Goal: Task Accomplishment & Management: Manage account settings

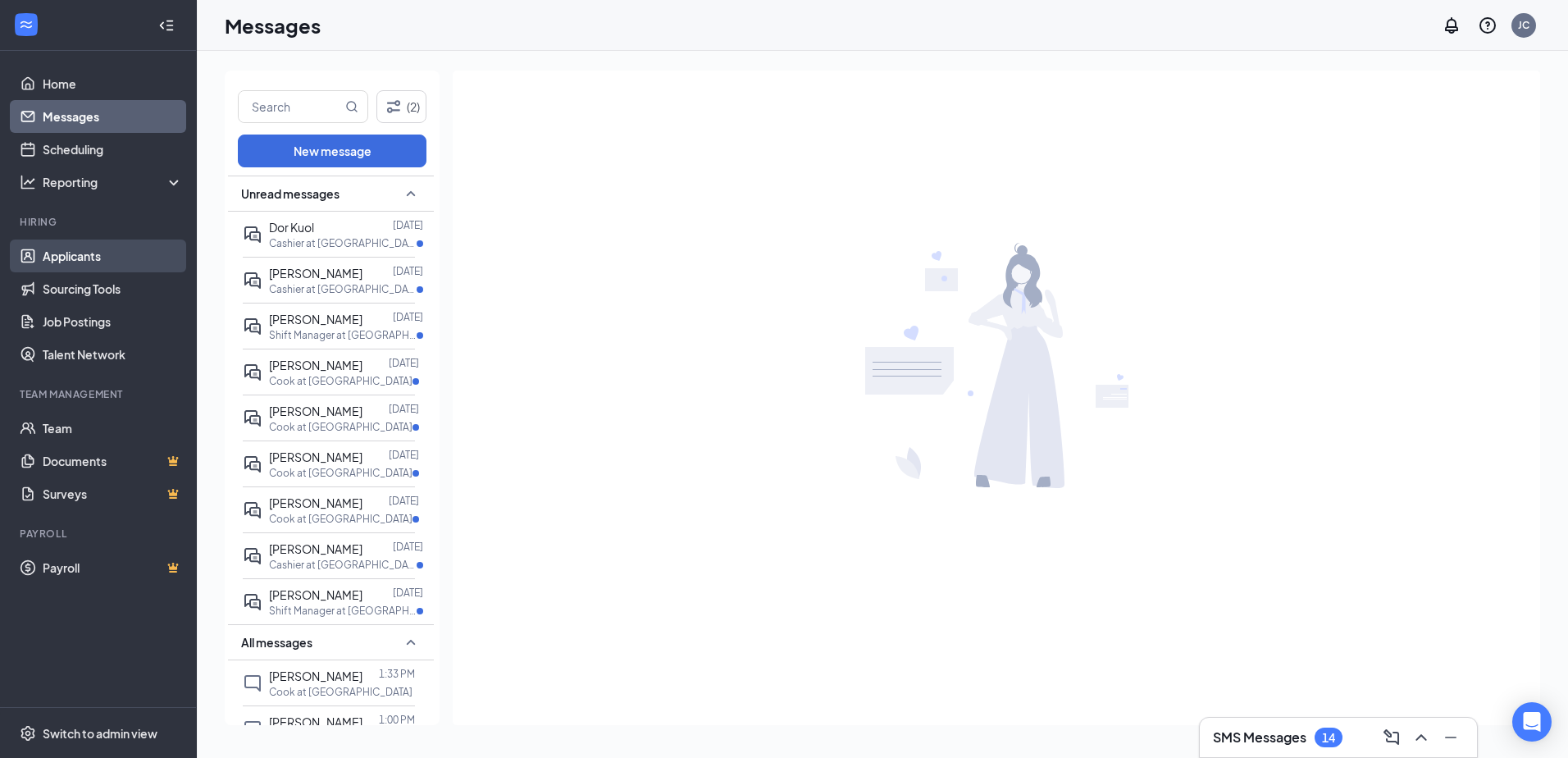
click at [87, 264] on link "Applicants" at bounding box center [112, 256] width 140 height 33
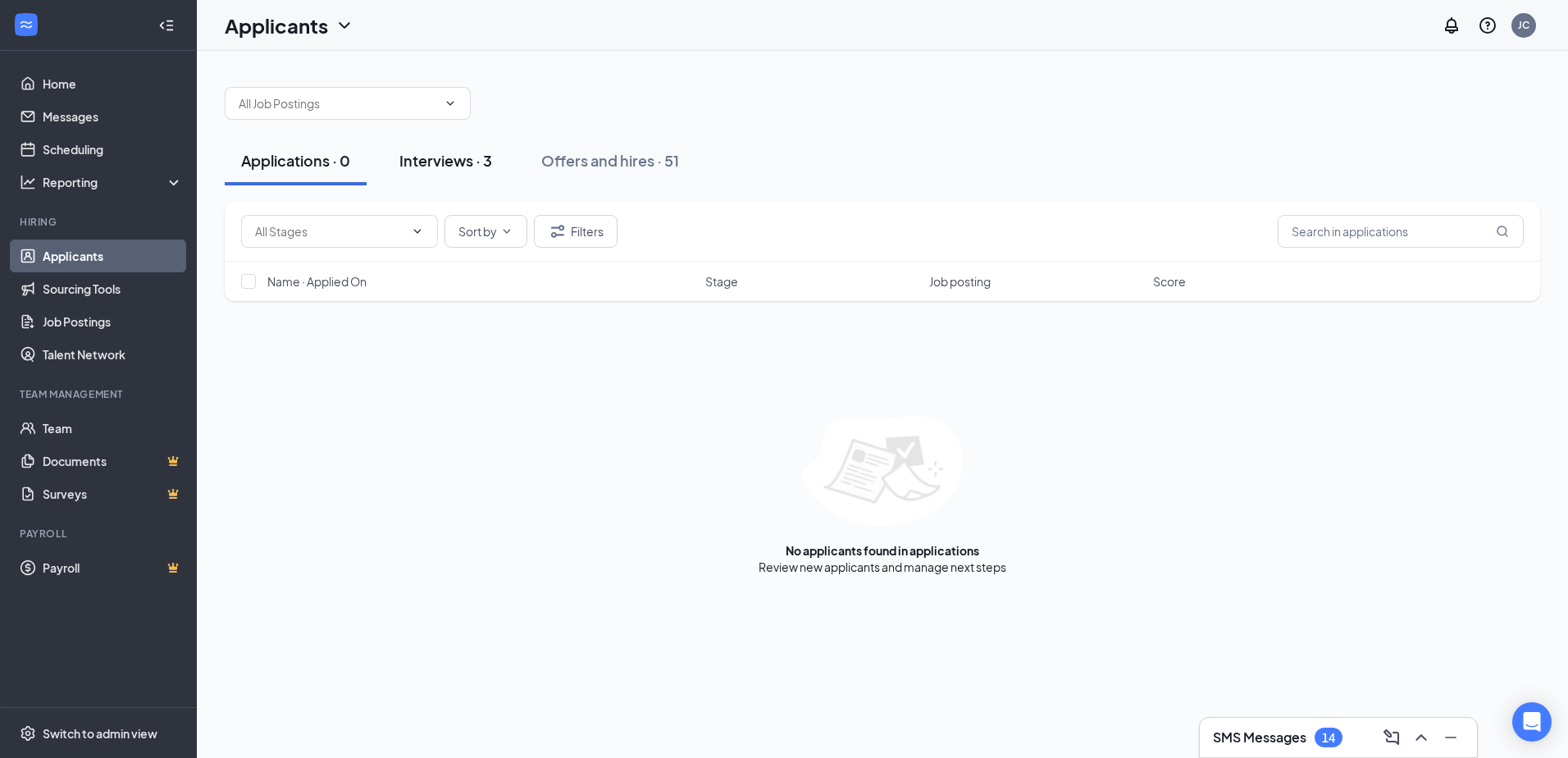
click at [444, 155] on div "Interviews · 3" at bounding box center [446, 160] width 93 height 21
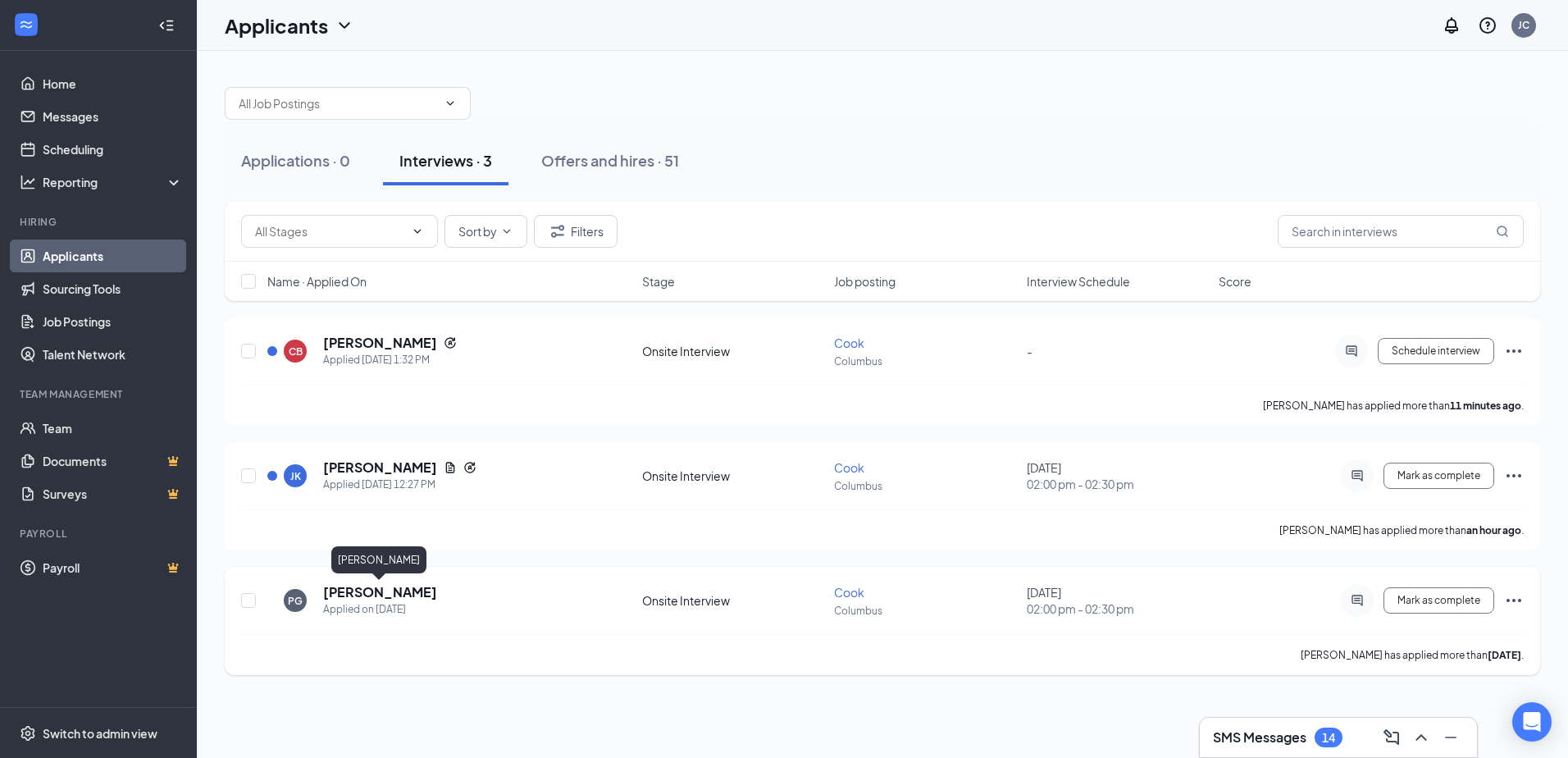
click at [379, 597] on h5 "[PERSON_NAME]" at bounding box center [379, 592] width 114 height 18
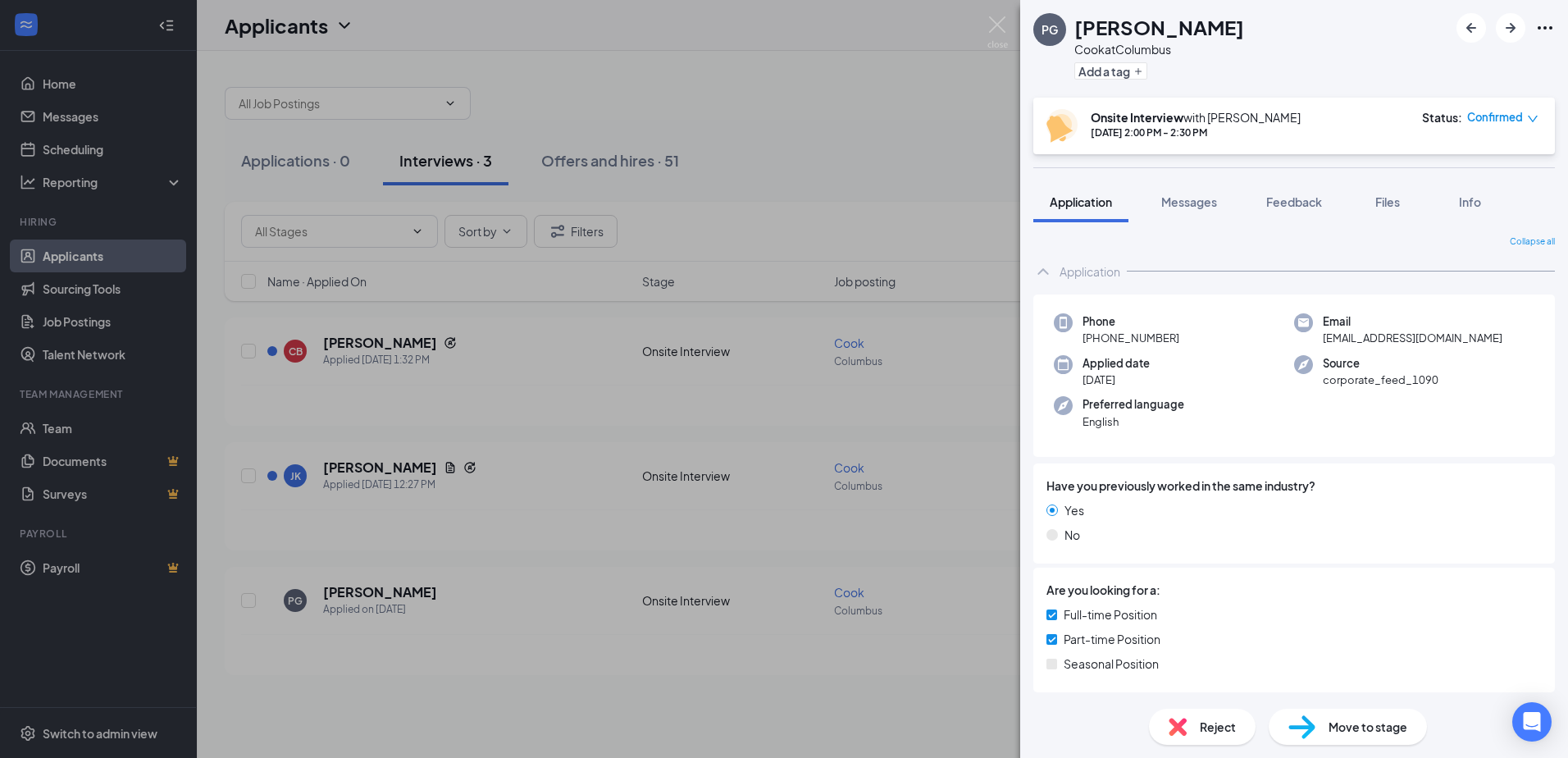
click at [1544, 33] on icon "Ellipses" at bounding box center [1545, 28] width 20 height 20
click at [1413, 62] on link "View full application" at bounding box center [1420, 57] width 105 height 18
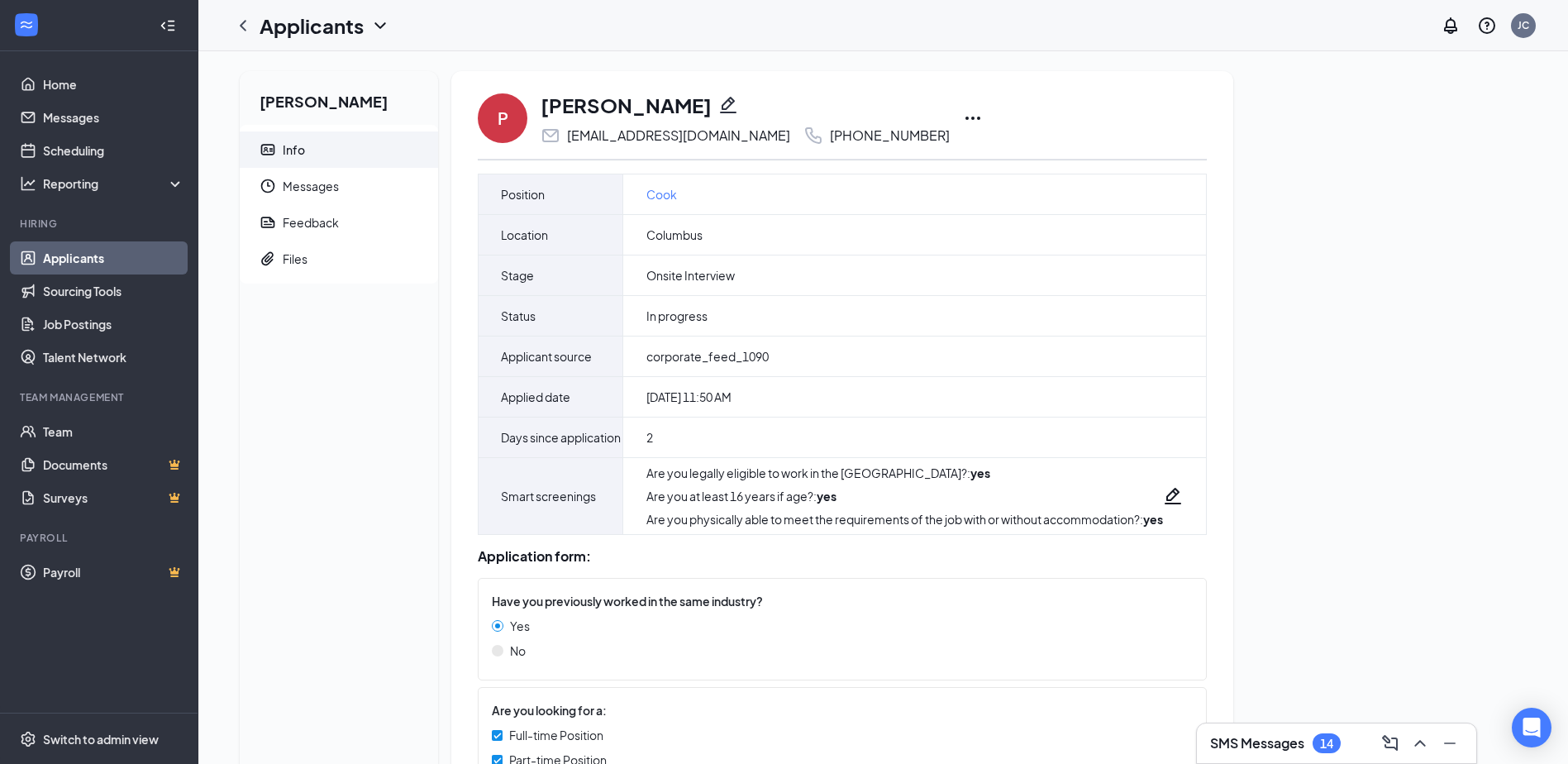
click at [963, 120] on icon "Ellipses" at bounding box center [973, 118] width 20 height 20
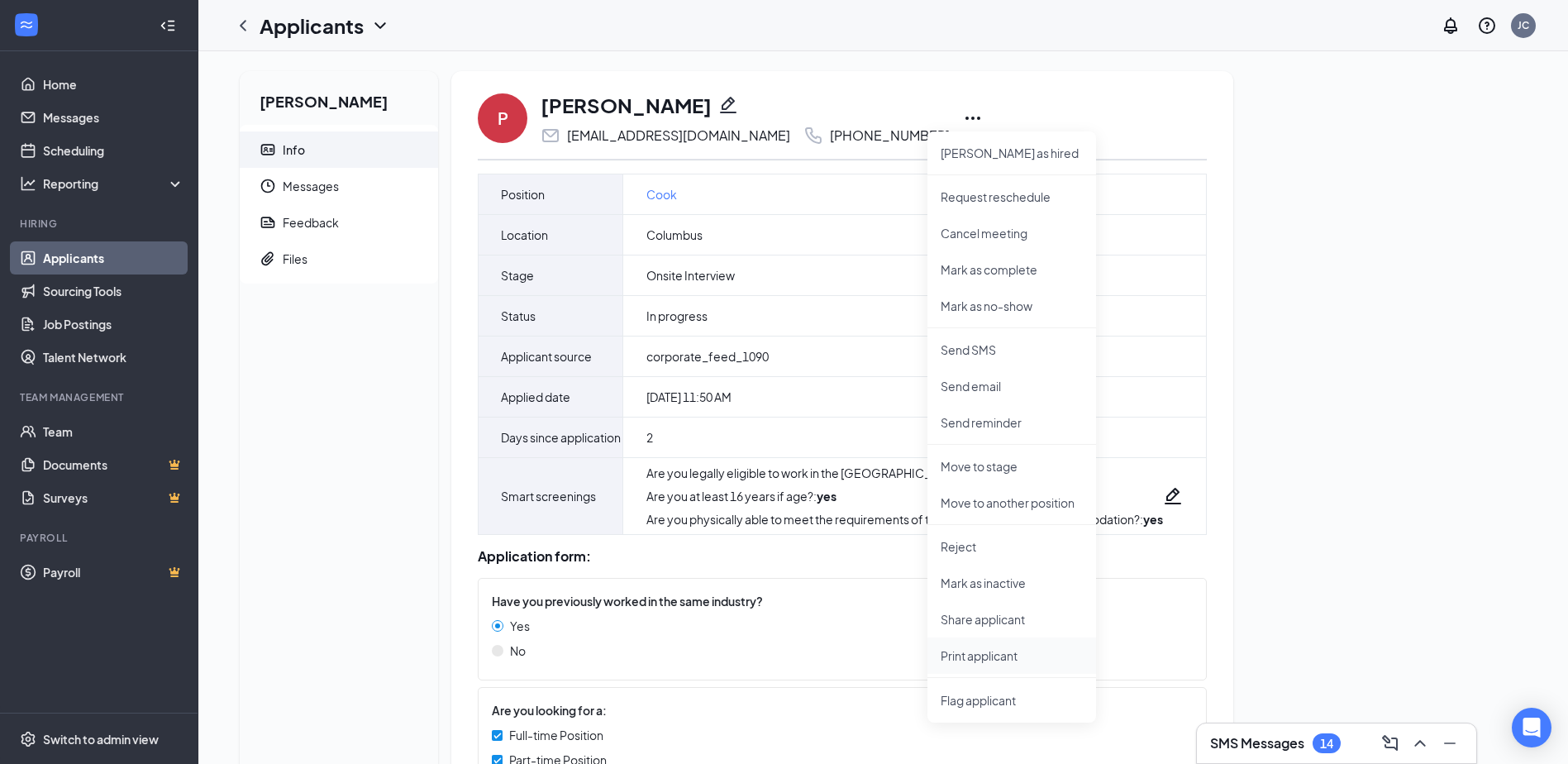
click at [981, 654] on p "Print applicant" at bounding box center [1012, 656] width 142 height 17
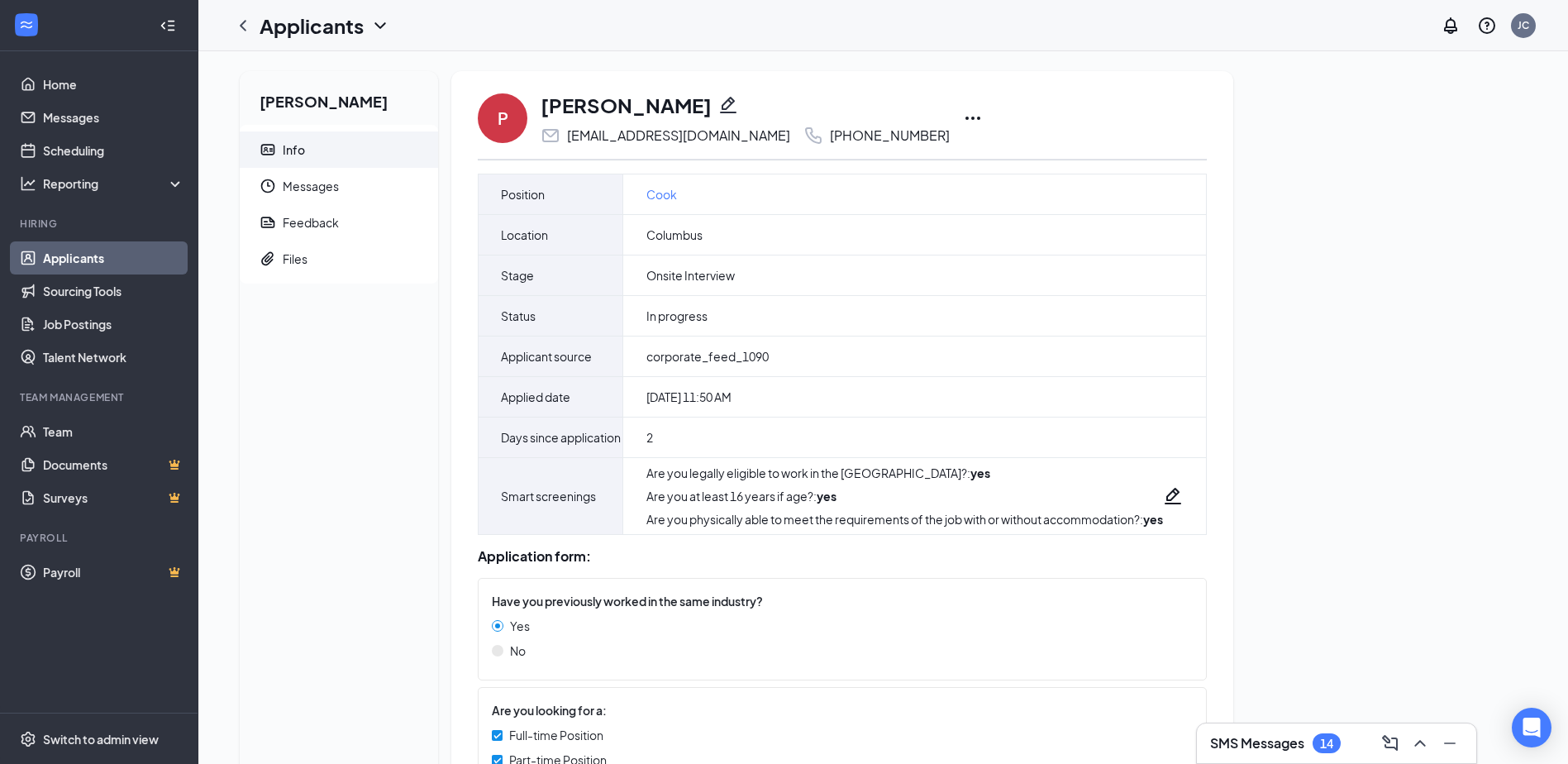
click at [963, 110] on icon "Ellipses" at bounding box center [973, 118] width 20 height 20
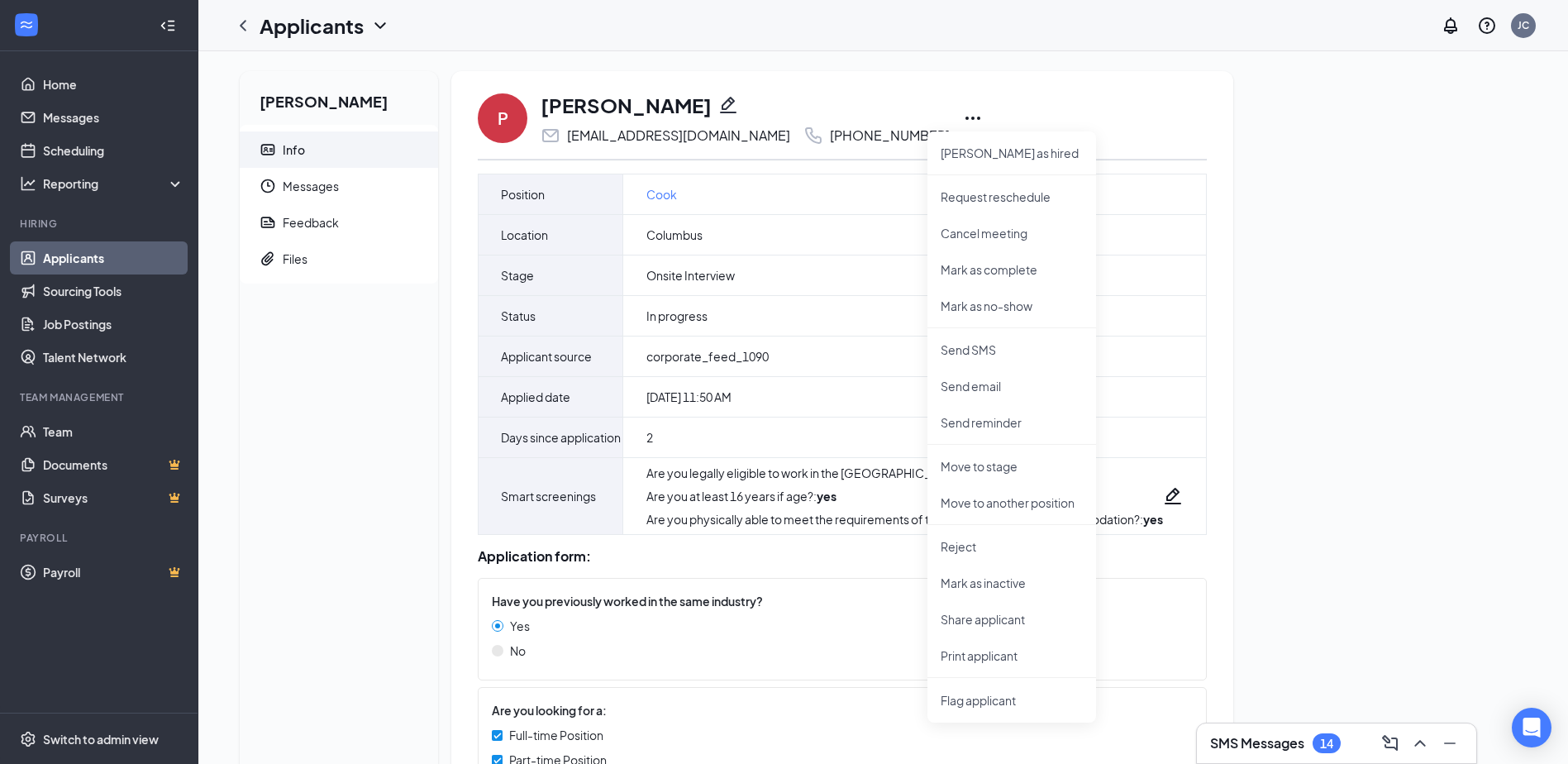
click at [723, 99] on icon "Pencil" at bounding box center [728, 105] width 20 height 20
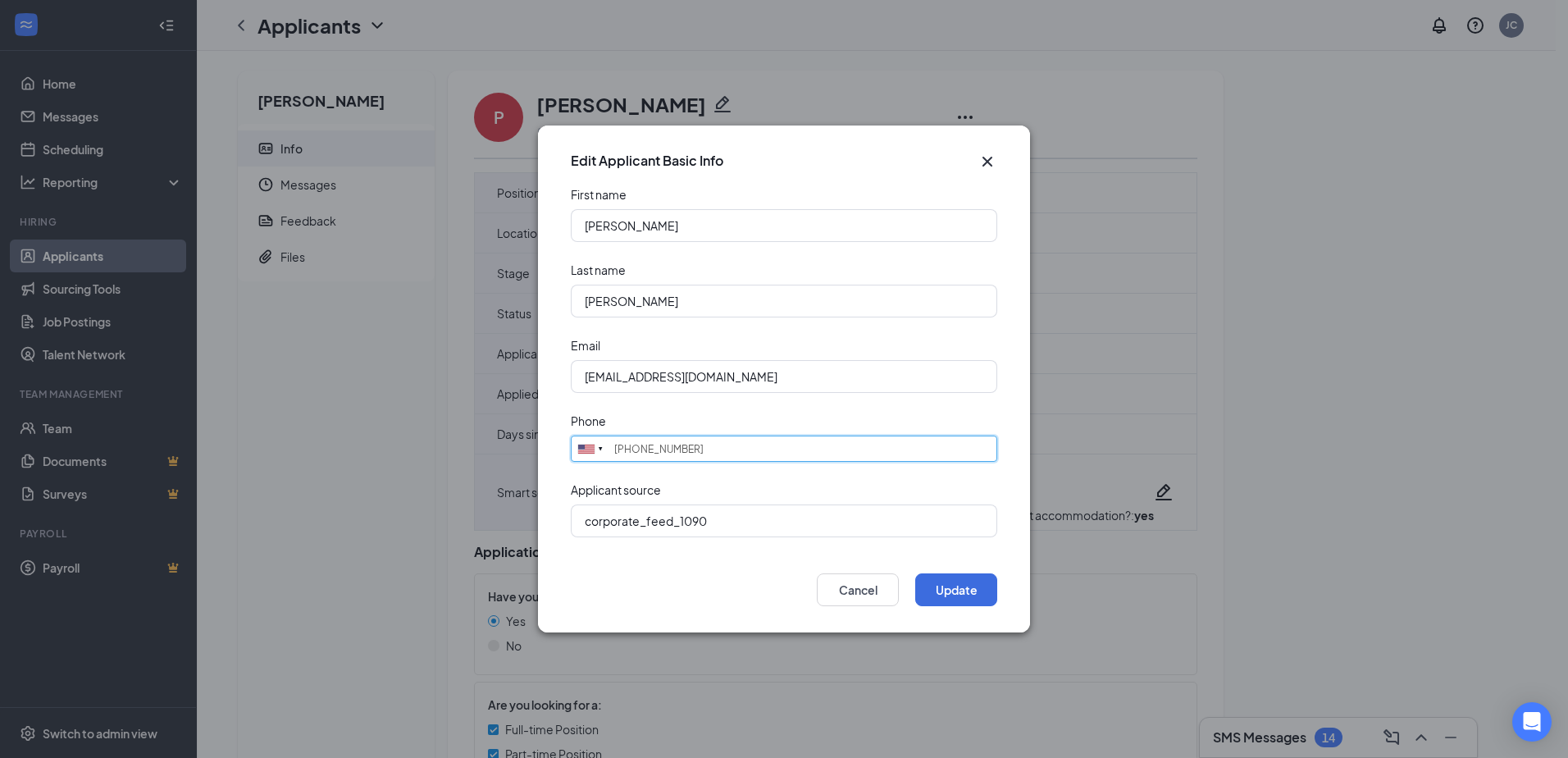
click at [716, 457] on input "[PHONE_NUMBER]" at bounding box center [784, 449] width 427 height 27
click at [717, 457] on input "[PHONE_NUMBER]" at bounding box center [784, 449] width 427 height 27
type input "13862306718"
click at [975, 591] on button "Update" at bounding box center [955, 590] width 82 height 33
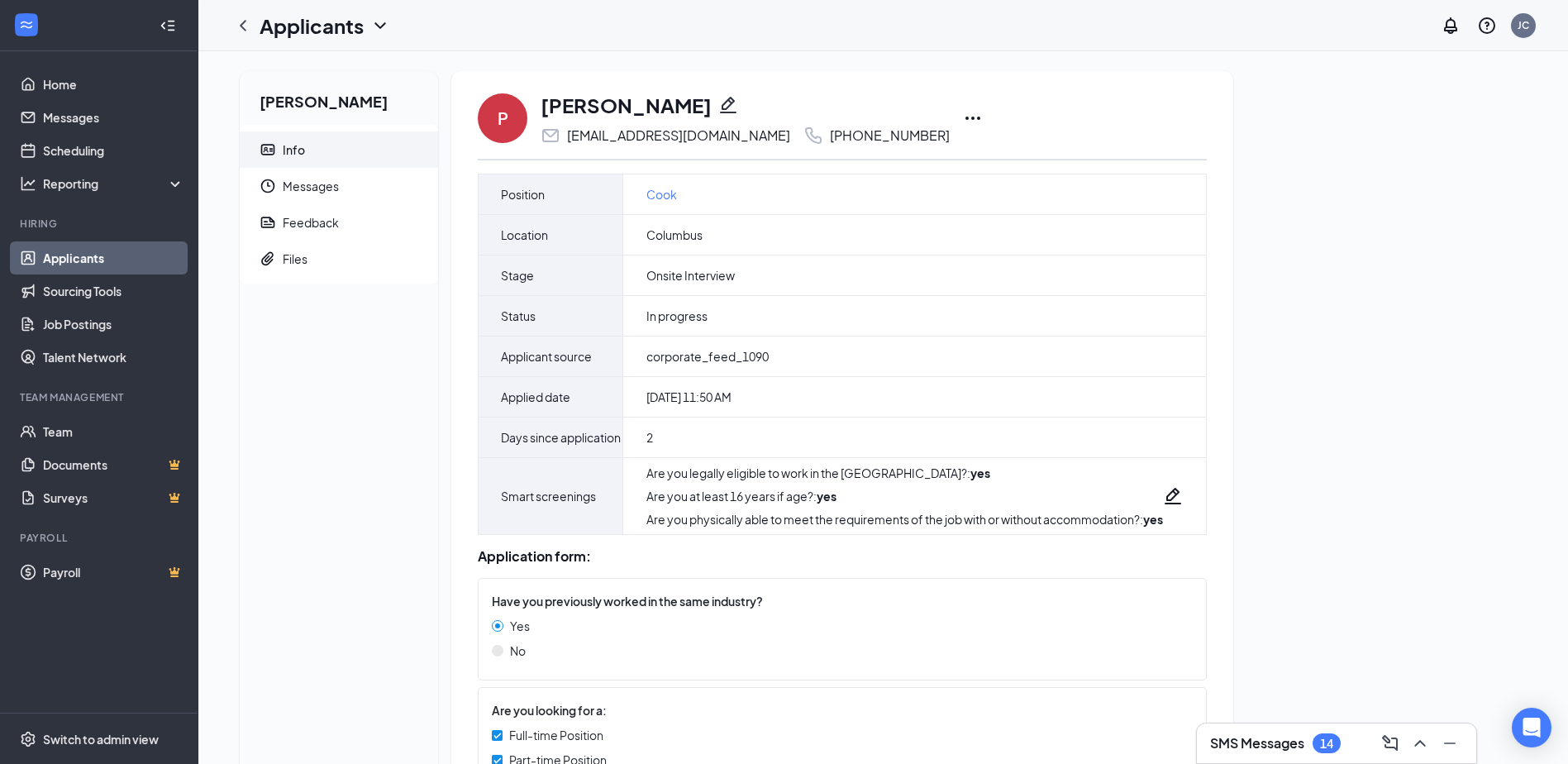
click at [963, 115] on icon "Ellipses" at bounding box center [973, 118] width 20 height 20
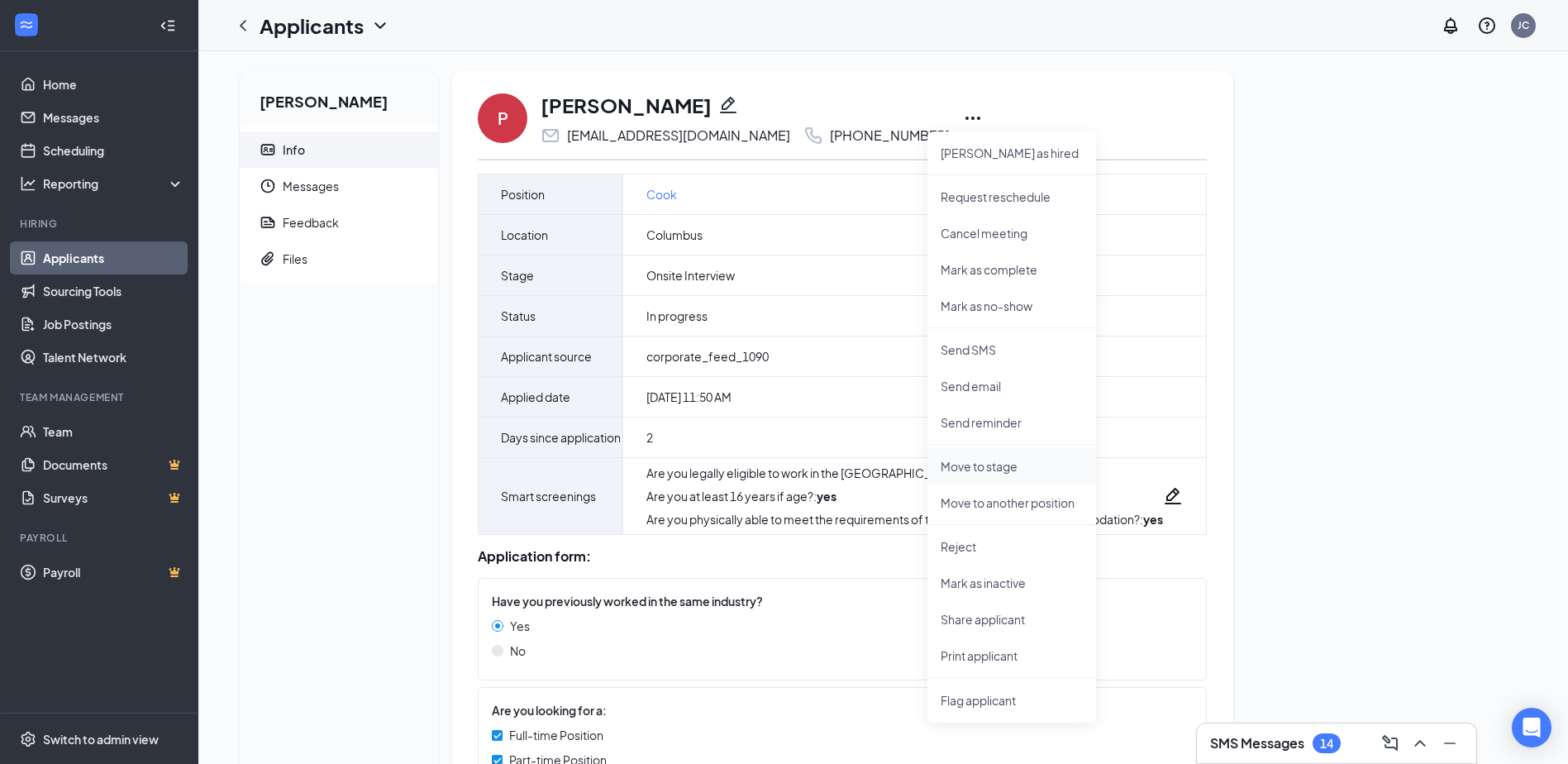
click at [977, 462] on p "Move to stage" at bounding box center [1012, 466] width 142 height 17
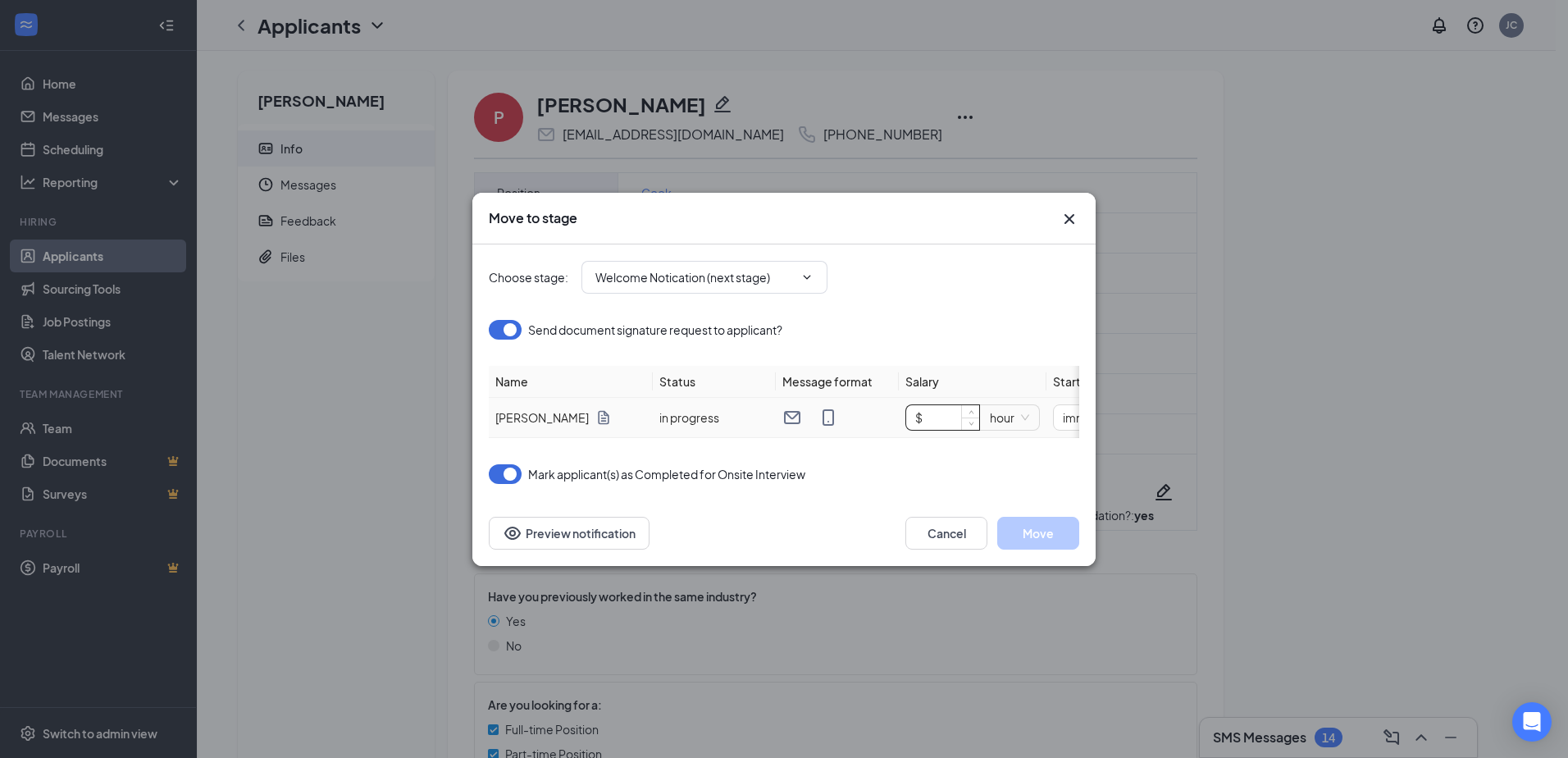
click at [932, 416] on input "$" at bounding box center [943, 418] width 73 height 25
type input "$ 12"
click at [939, 405] on span "immediately" at bounding box center [896, 418] width 95 height 25
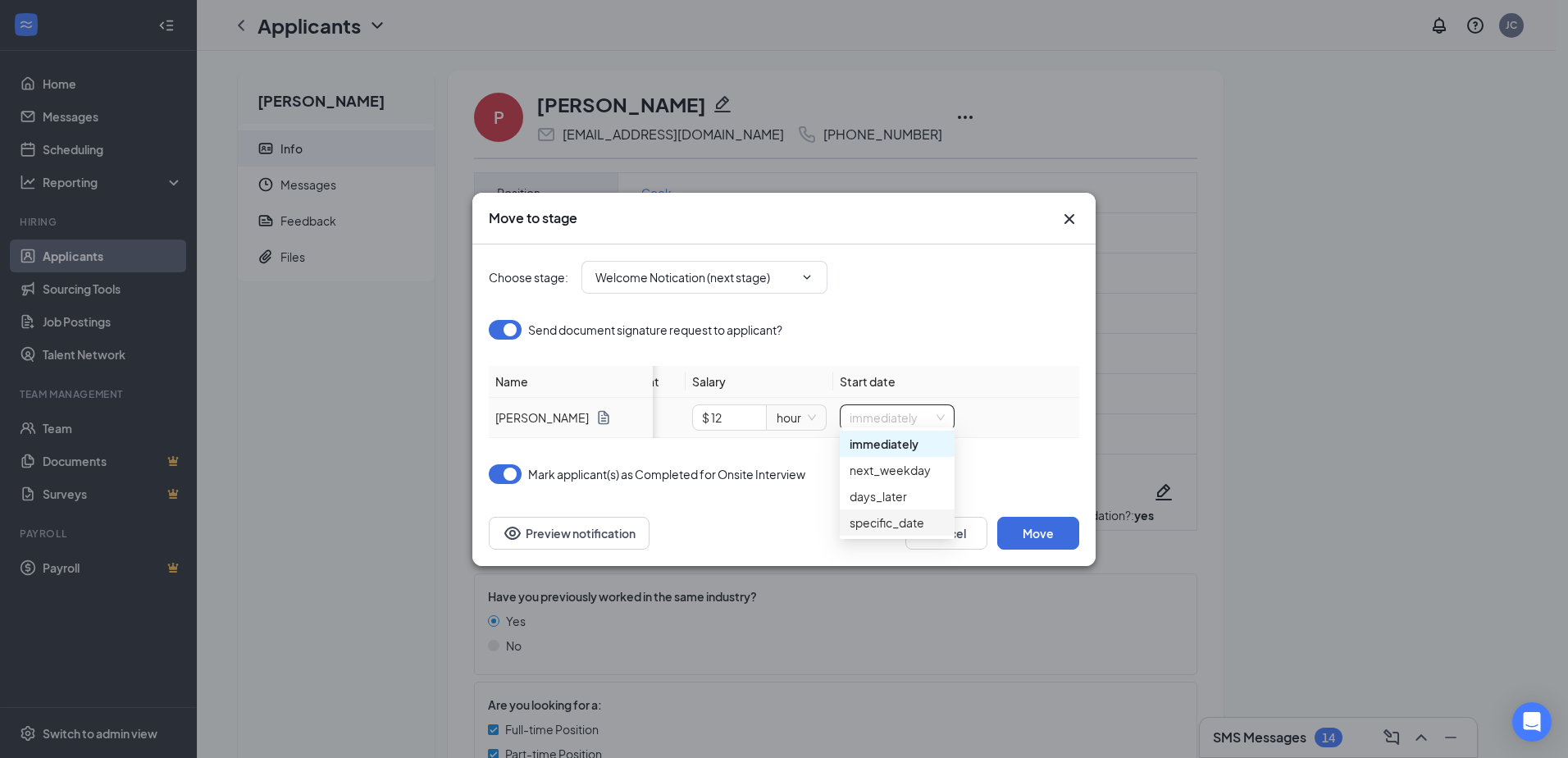
click at [902, 526] on div "specific_date" at bounding box center [896, 522] width 95 height 18
click at [1033, 412] on input "[DATE]" at bounding box center [1005, 418] width 86 height 18
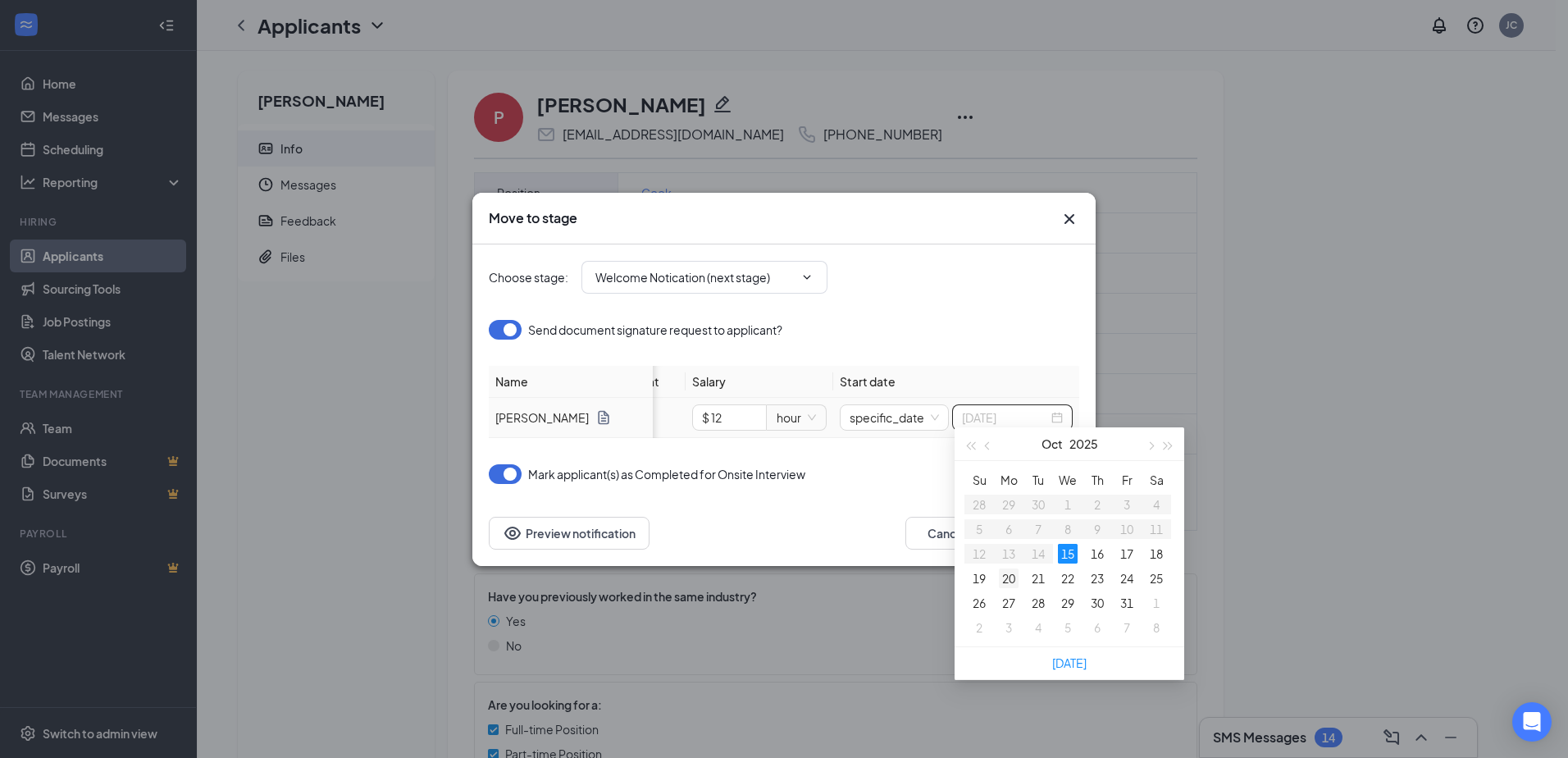
type input "[DATE]"
click at [1003, 579] on div "20" at bounding box center [1009, 579] width 20 height 20
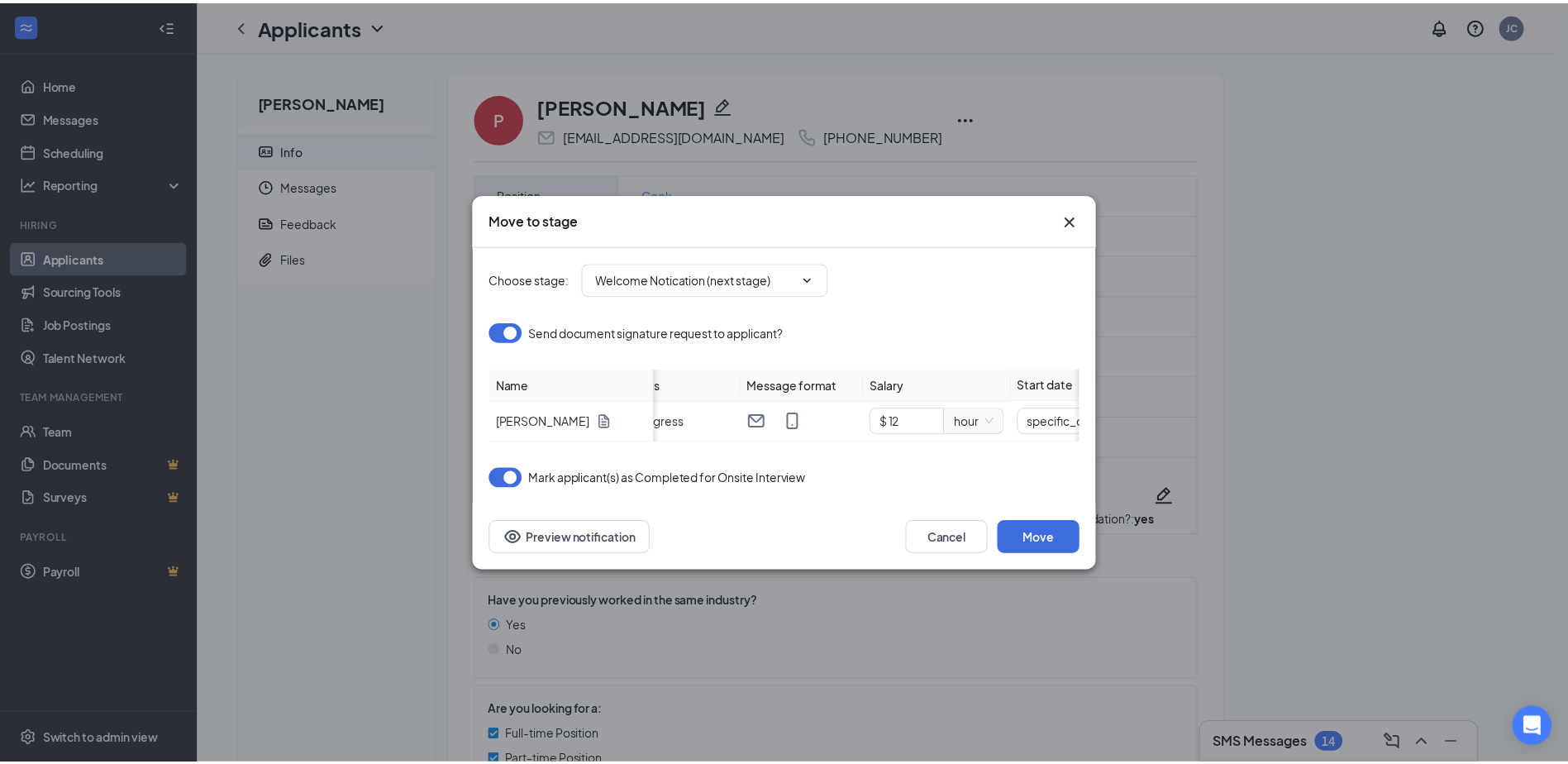
scroll to position [0, 0]
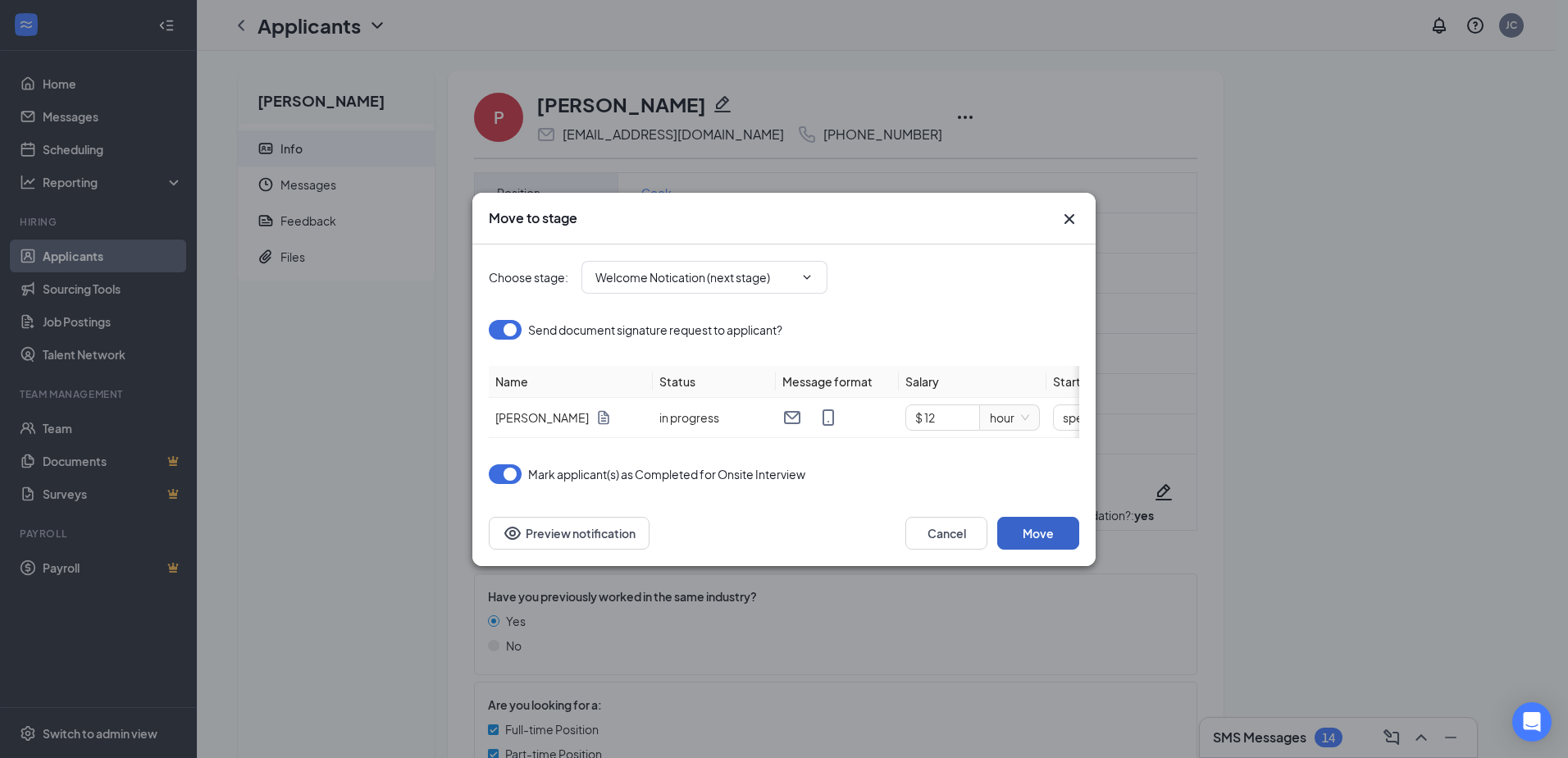
click at [1044, 537] on button "Move" at bounding box center [1038, 533] width 82 height 33
